Goal: Use online tool/utility: Utilize a website feature to perform a specific function

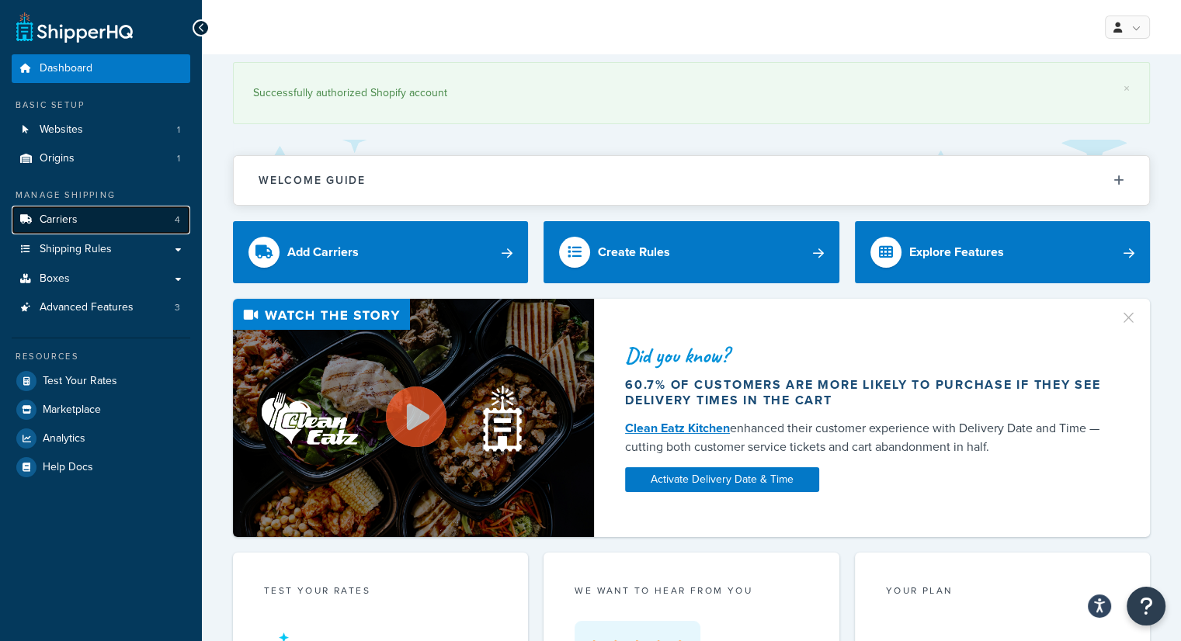
click at [135, 222] on link "Carriers 4" at bounding box center [101, 220] width 179 height 29
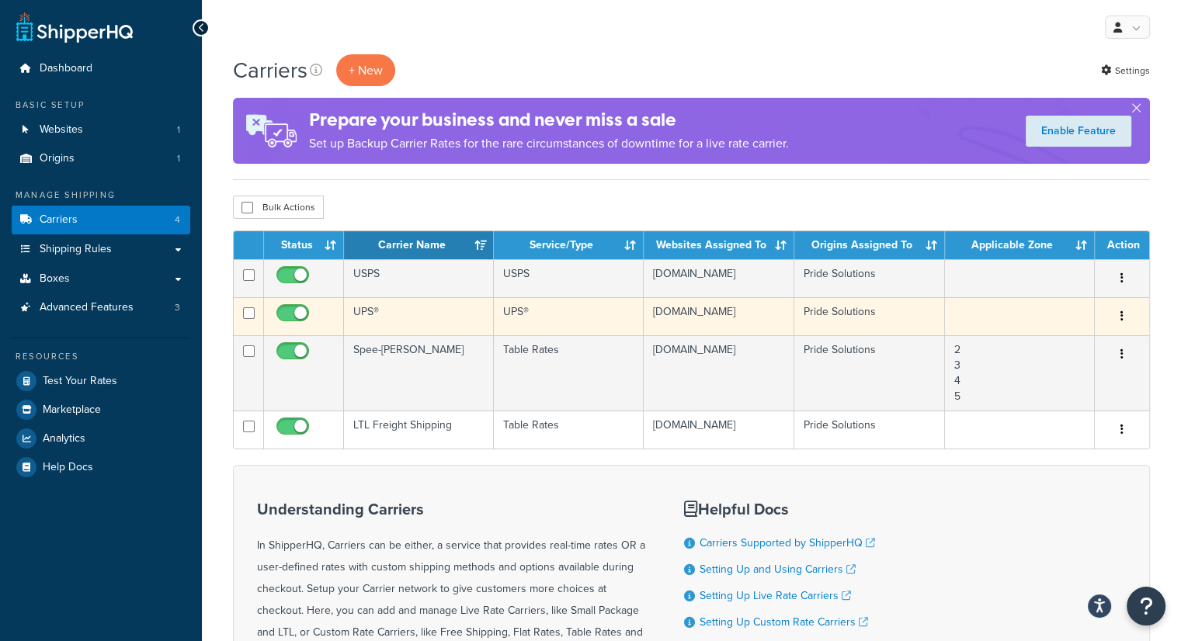
click at [368, 311] on td "UPS®" at bounding box center [419, 316] width 150 height 38
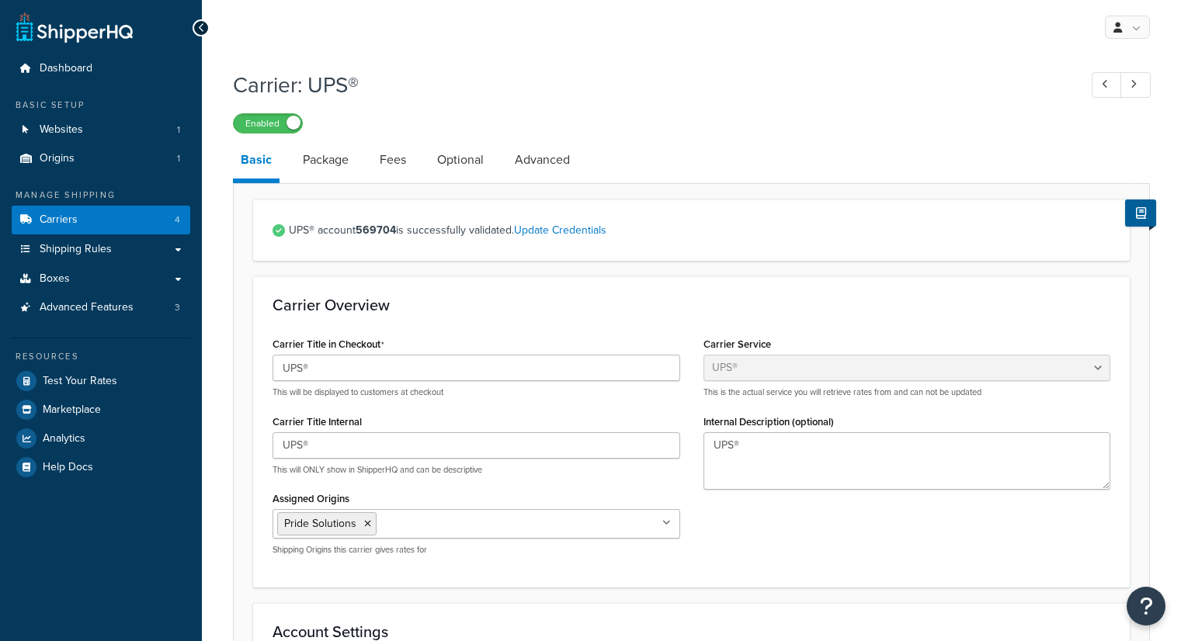
select select "ups"
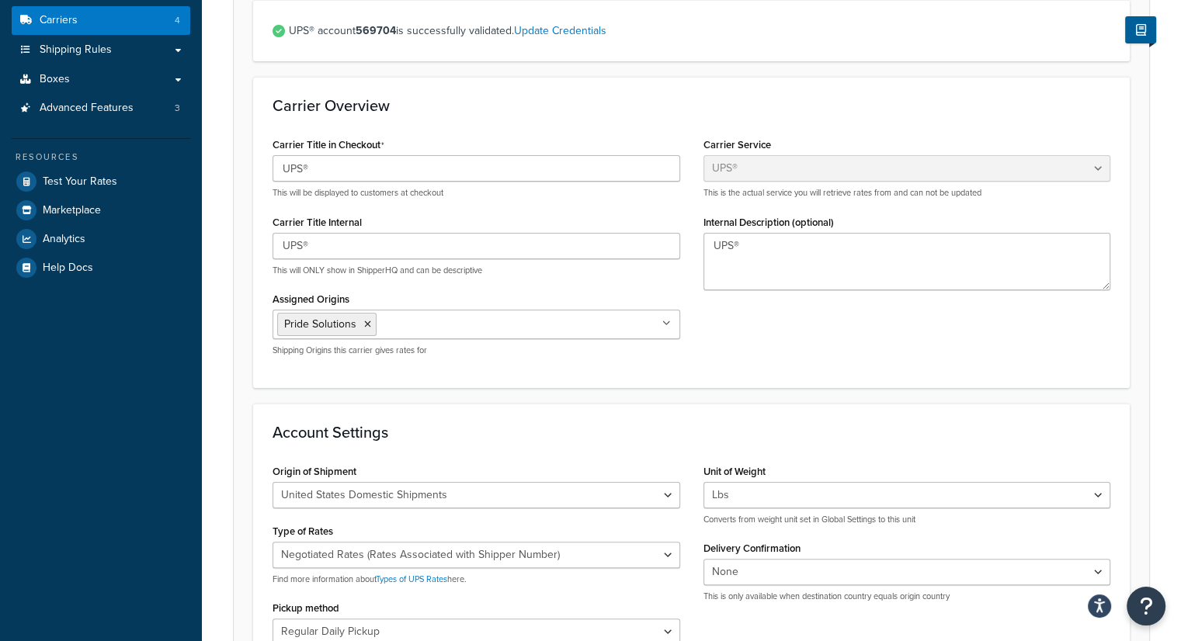
scroll to position [199, 0]
click at [107, 187] on span "Test Your Rates" at bounding box center [80, 182] width 75 height 13
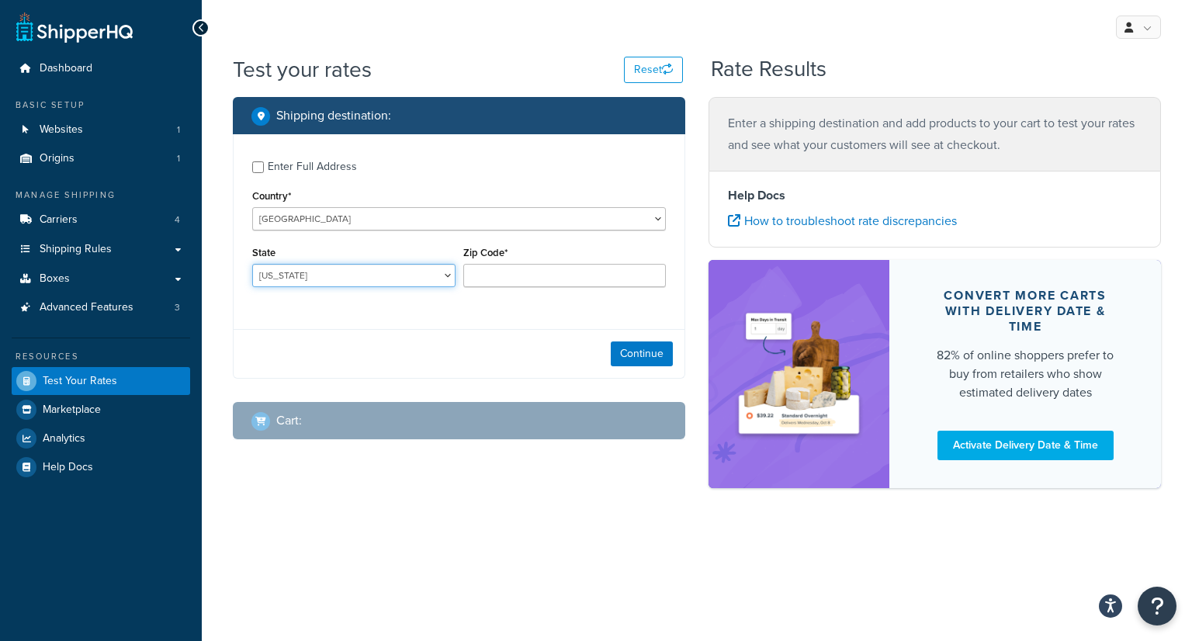
click at [322, 276] on select "[US_STATE] [US_STATE] [US_STATE] [US_STATE] [US_STATE] Armed Forces Americas Ar…" at bounding box center [353, 275] width 203 height 23
select select "GA"
click at [252, 265] on select "[US_STATE] [US_STATE] [US_STATE] [US_STATE] [US_STATE] Armed Forces Americas Ar…" at bounding box center [353, 275] width 203 height 23
click at [511, 280] on input "Zip Code*" at bounding box center [564, 275] width 203 height 23
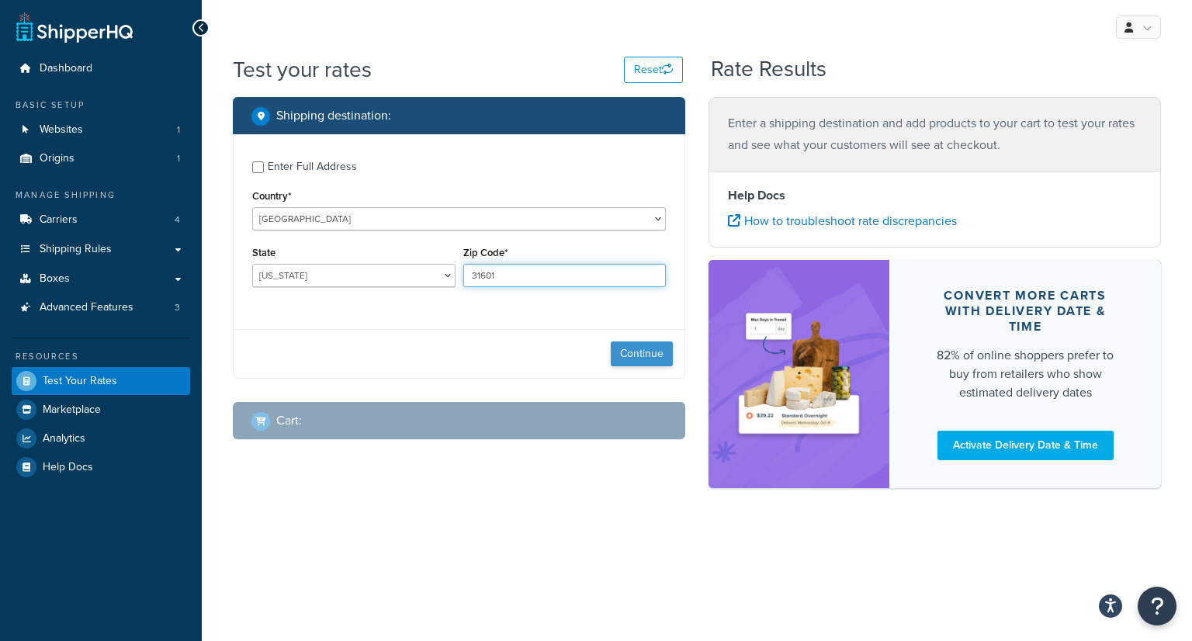
type input "31601"
click at [646, 355] on button "Continue" at bounding box center [642, 354] width 62 height 25
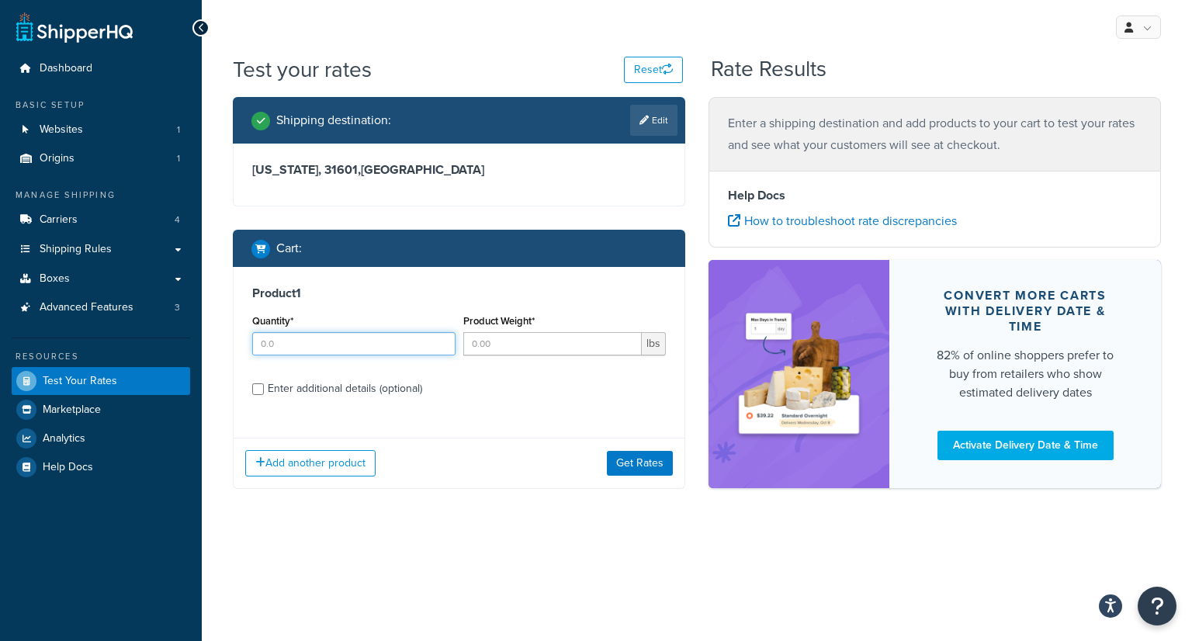
click at [364, 342] on input "Quantity*" at bounding box center [353, 343] width 203 height 23
type input "6"
type input "1.5"
click at [640, 456] on button "Get Rates" at bounding box center [640, 463] width 66 height 25
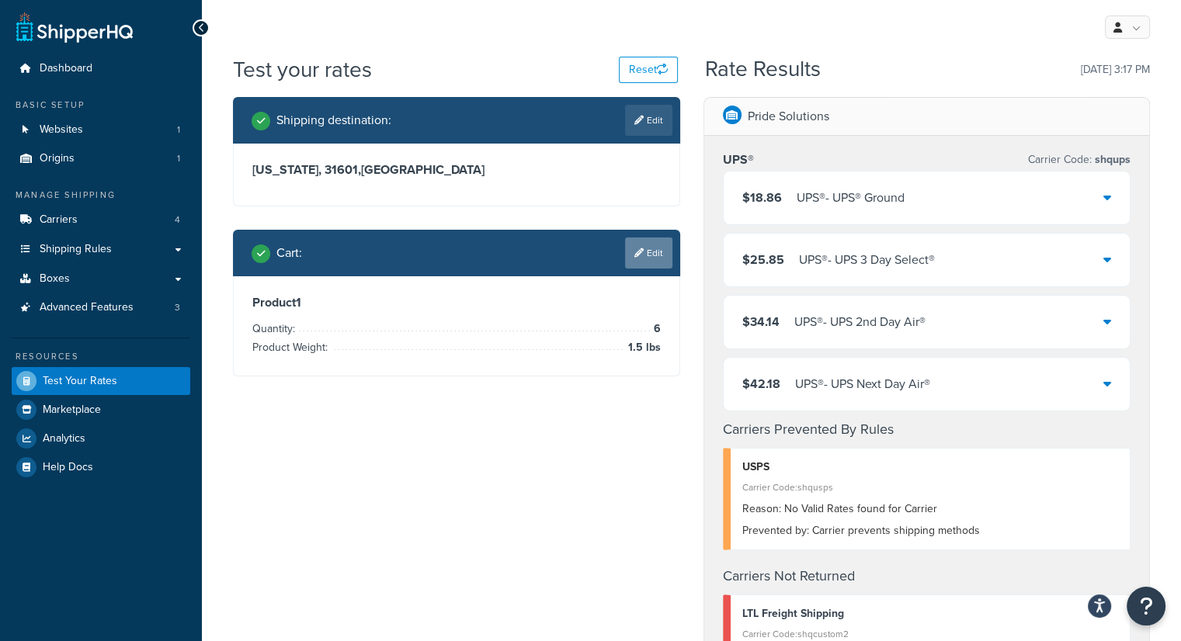
click at [651, 245] on link "Edit" at bounding box center [648, 253] width 47 height 31
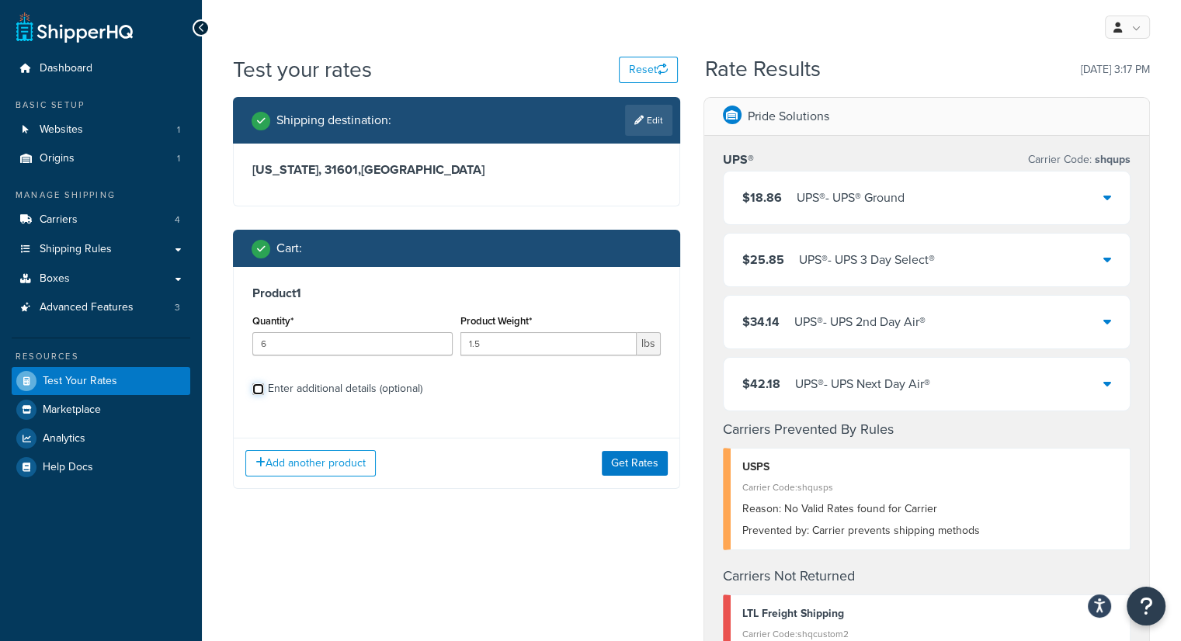
click at [255, 389] on input "Enter additional details (optional)" at bounding box center [258, 390] width 12 height 12
checkbox input "true"
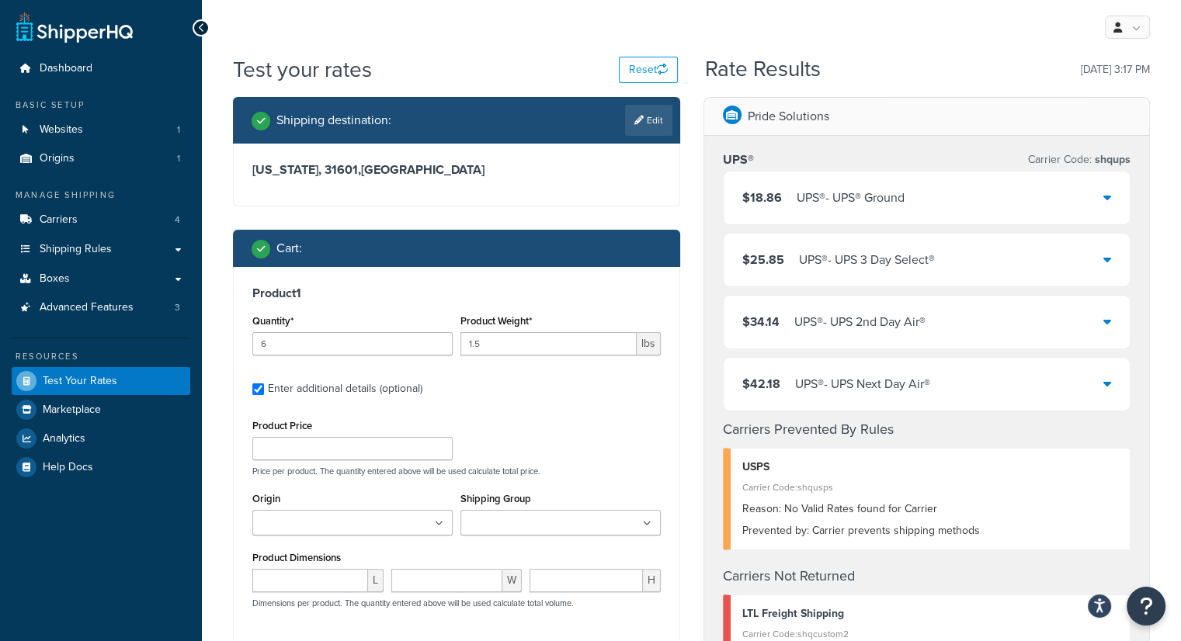
click at [756, 386] on span "$42.18" at bounding box center [761, 384] width 38 height 18
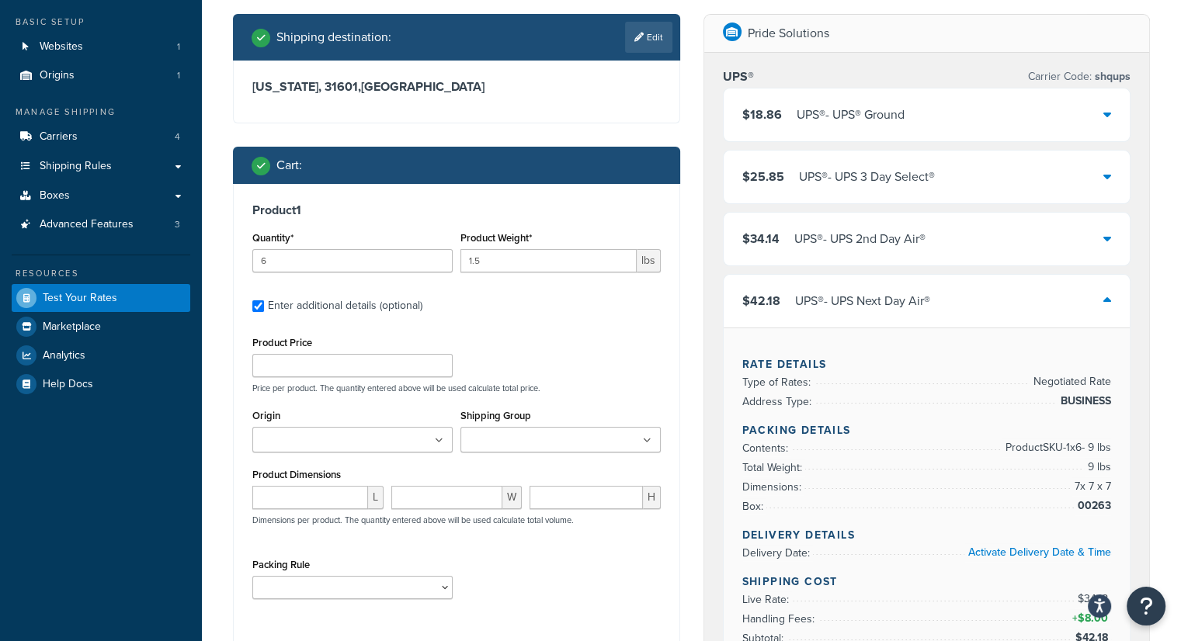
scroll to position [84, 0]
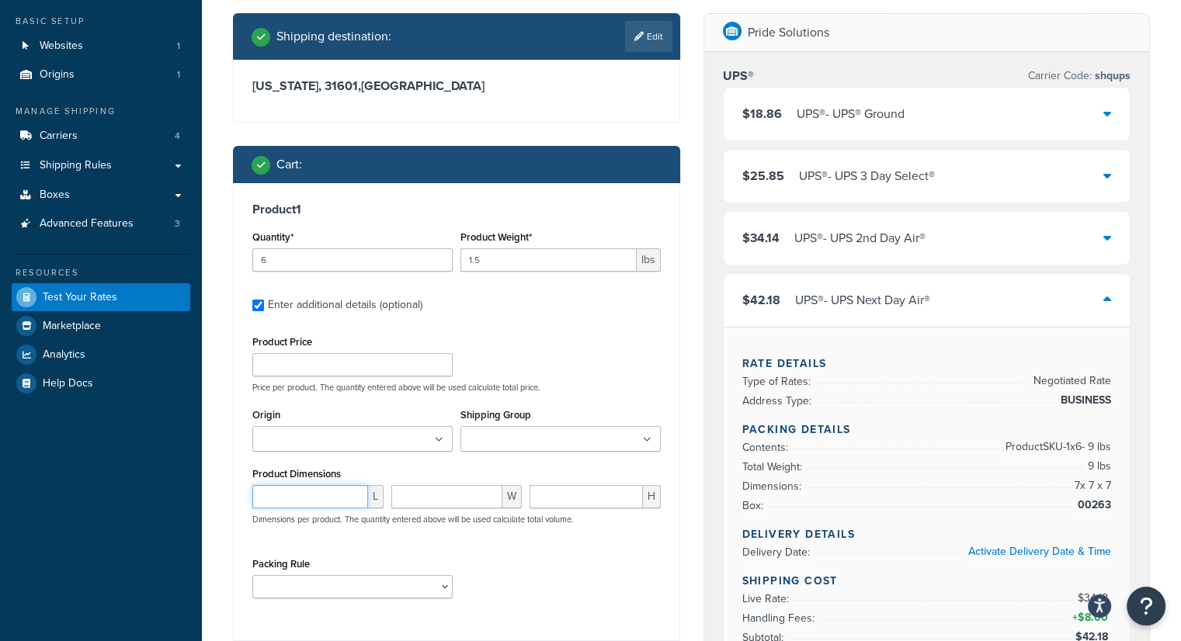
click at [296, 498] on input "number" at bounding box center [310, 496] width 116 height 23
type input "24"
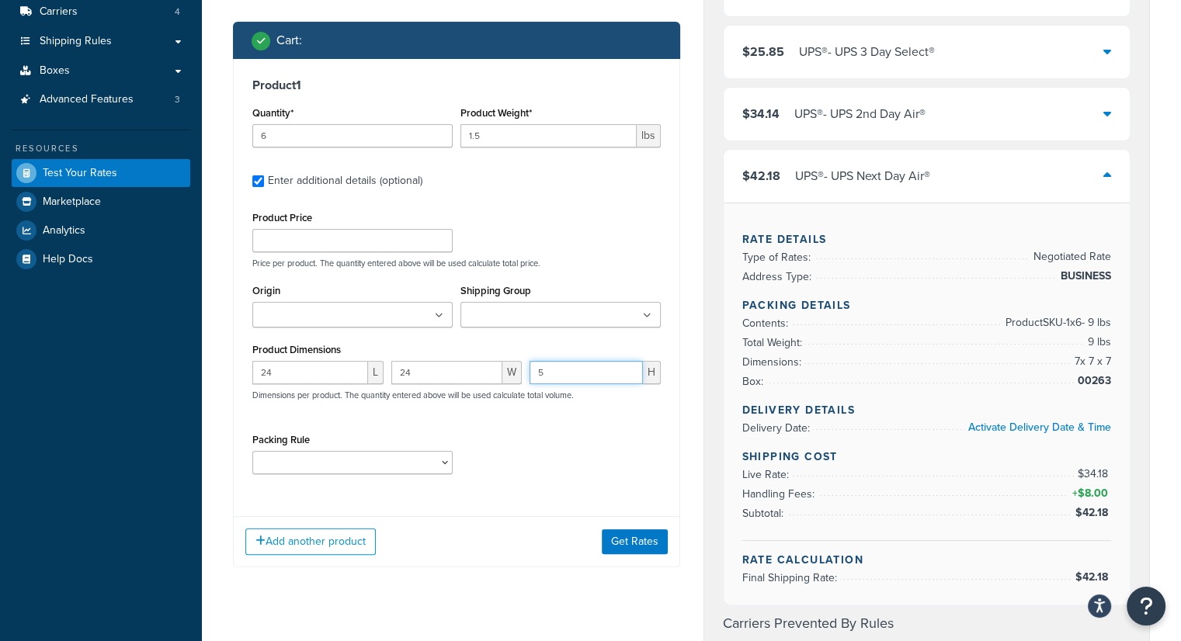
scroll to position [208, 0]
type input "5"
click at [623, 539] on button "Get Rates" at bounding box center [635, 541] width 66 height 25
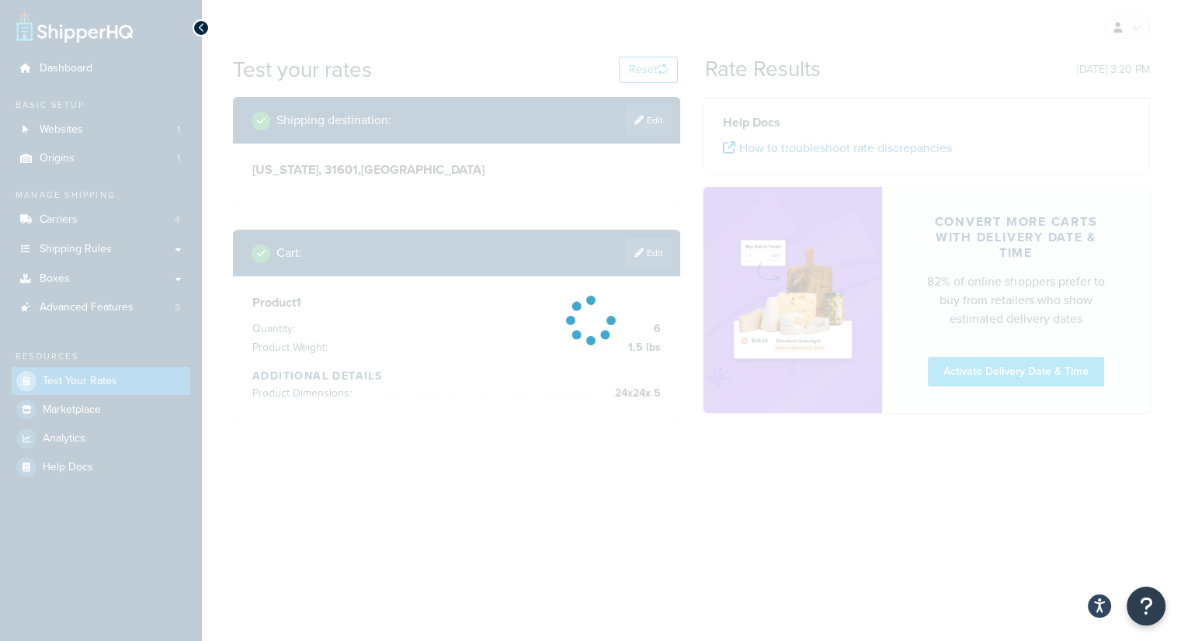
scroll to position [0, 0]
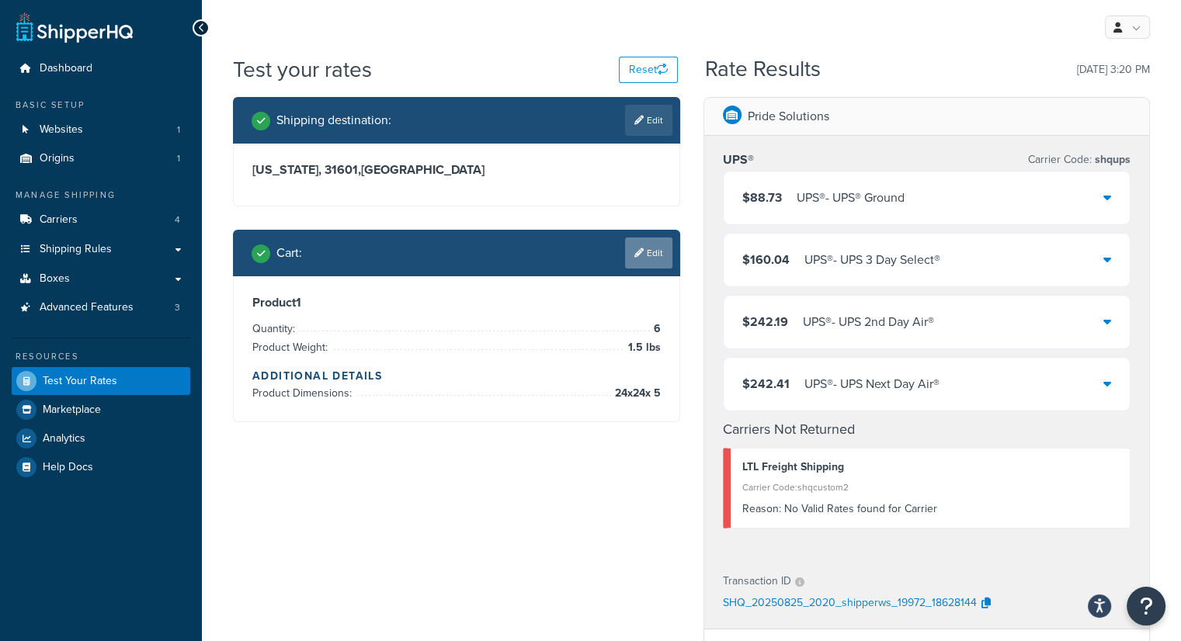
click at [652, 245] on link "Edit" at bounding box center [648, 253] width 47 height 31
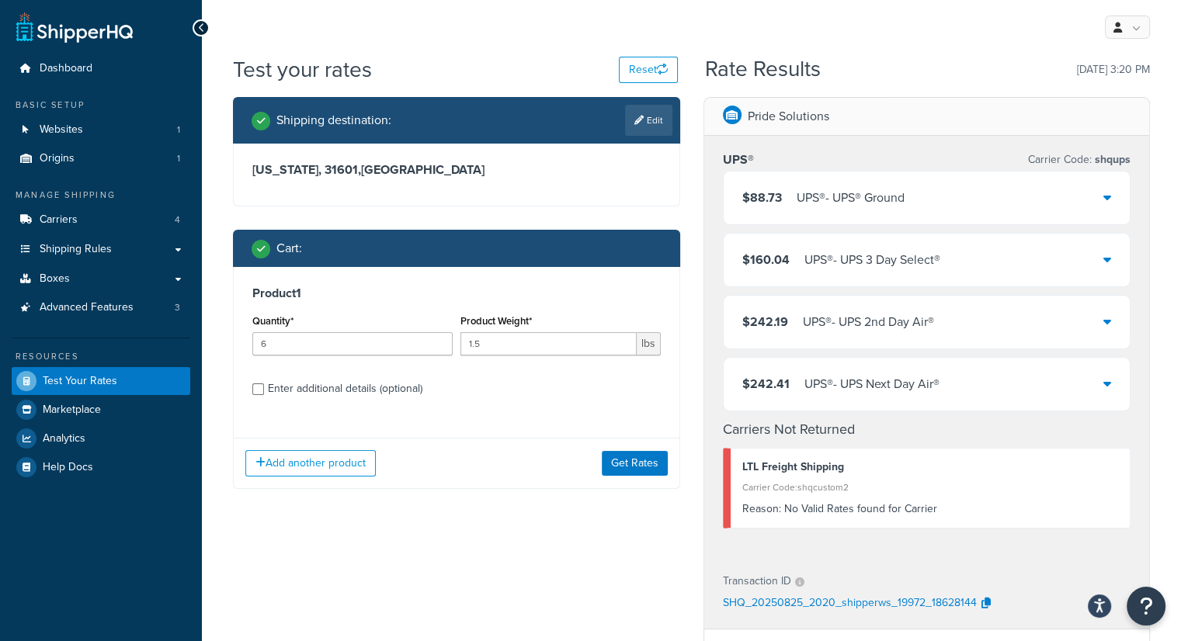
click at [370, 387] on div "Enter additional details (optional)" at bounding box center [345, 389] width 154 height 22
click at [264, 387] on input "Enter additional details (optional)" at bounding box center [258, 390] width 12 height 12
checkbox input "true"
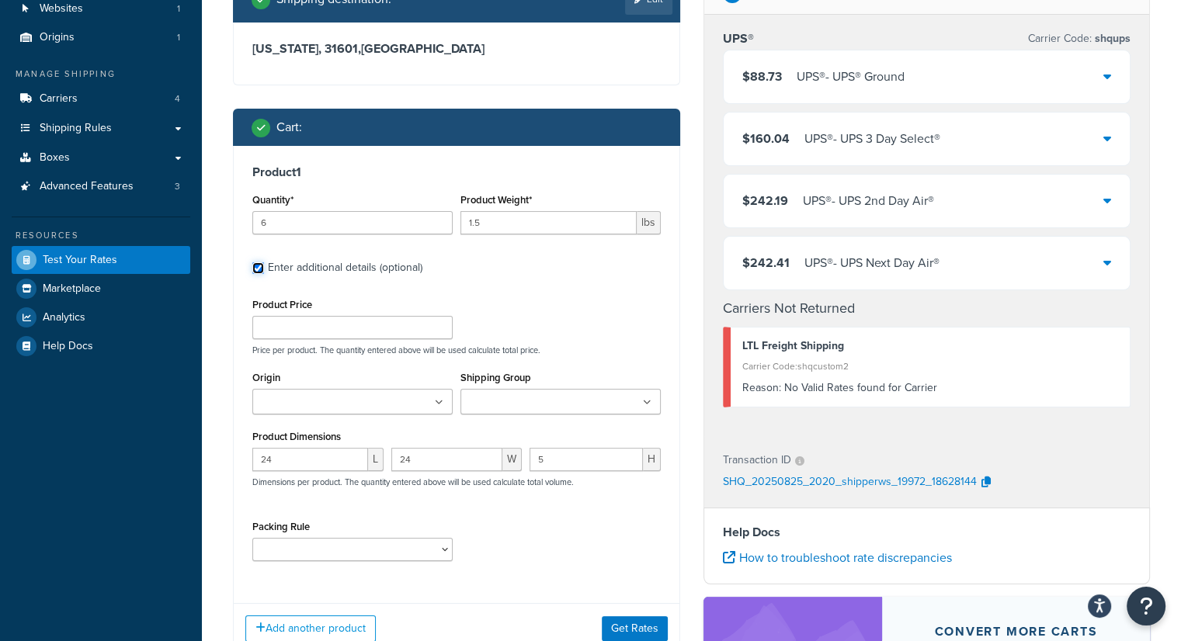
scroll to position [134, 0]
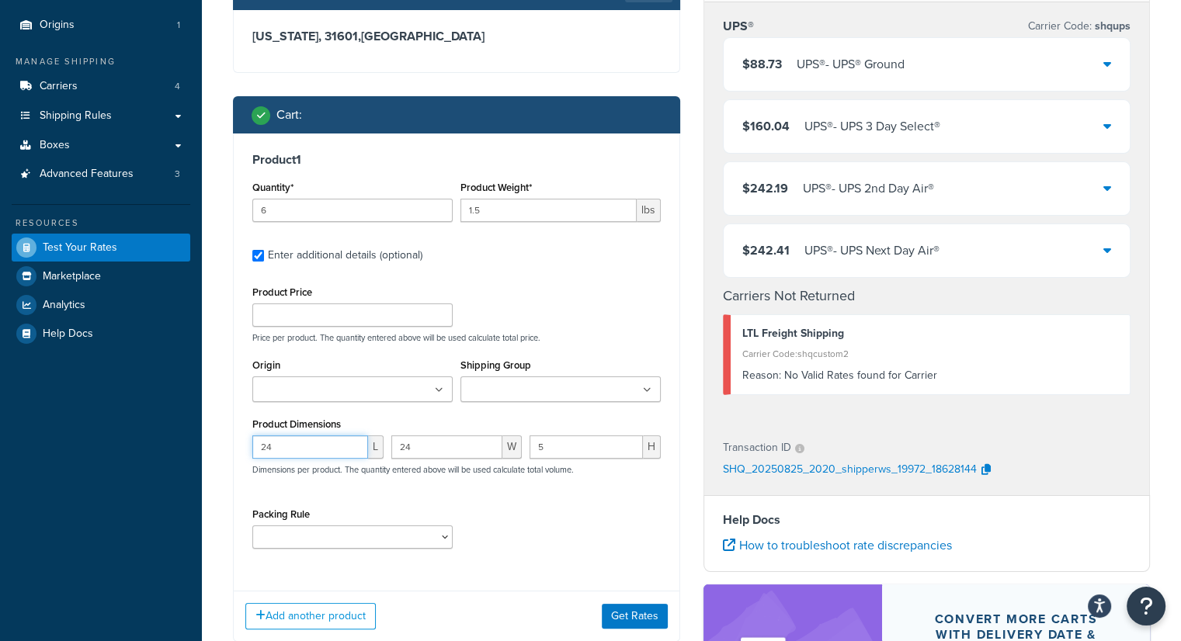
click at [286, 444] on input "24" at bounding box center [310, 447] width 116 height 23
type input "2"
type input "14"
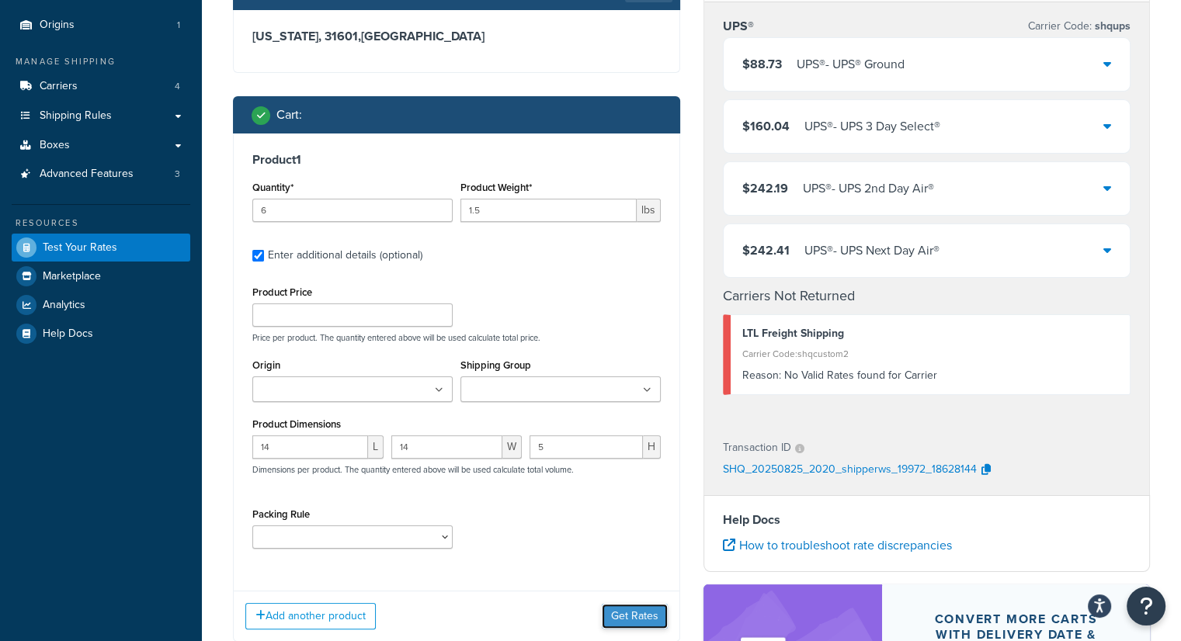
click at [615, 609] on button "Get Rates" at bounding box center [635, 616] width 66 height 25
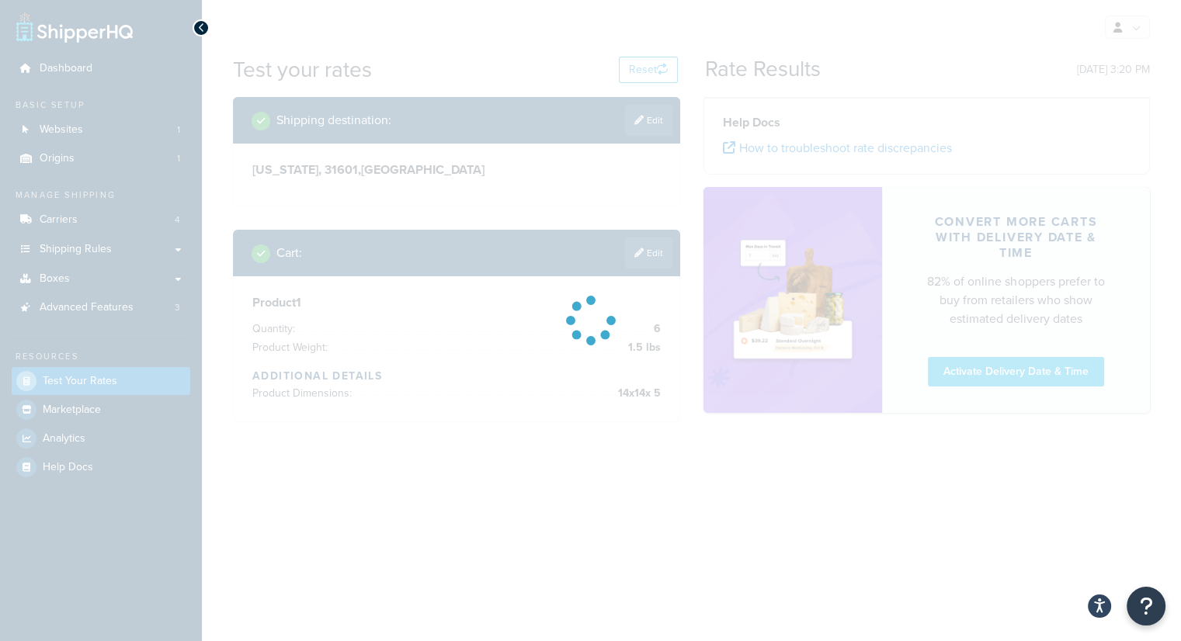
scroll to position [0, 0]
